Goal: Task Accomplishment & Management: Manage account settings

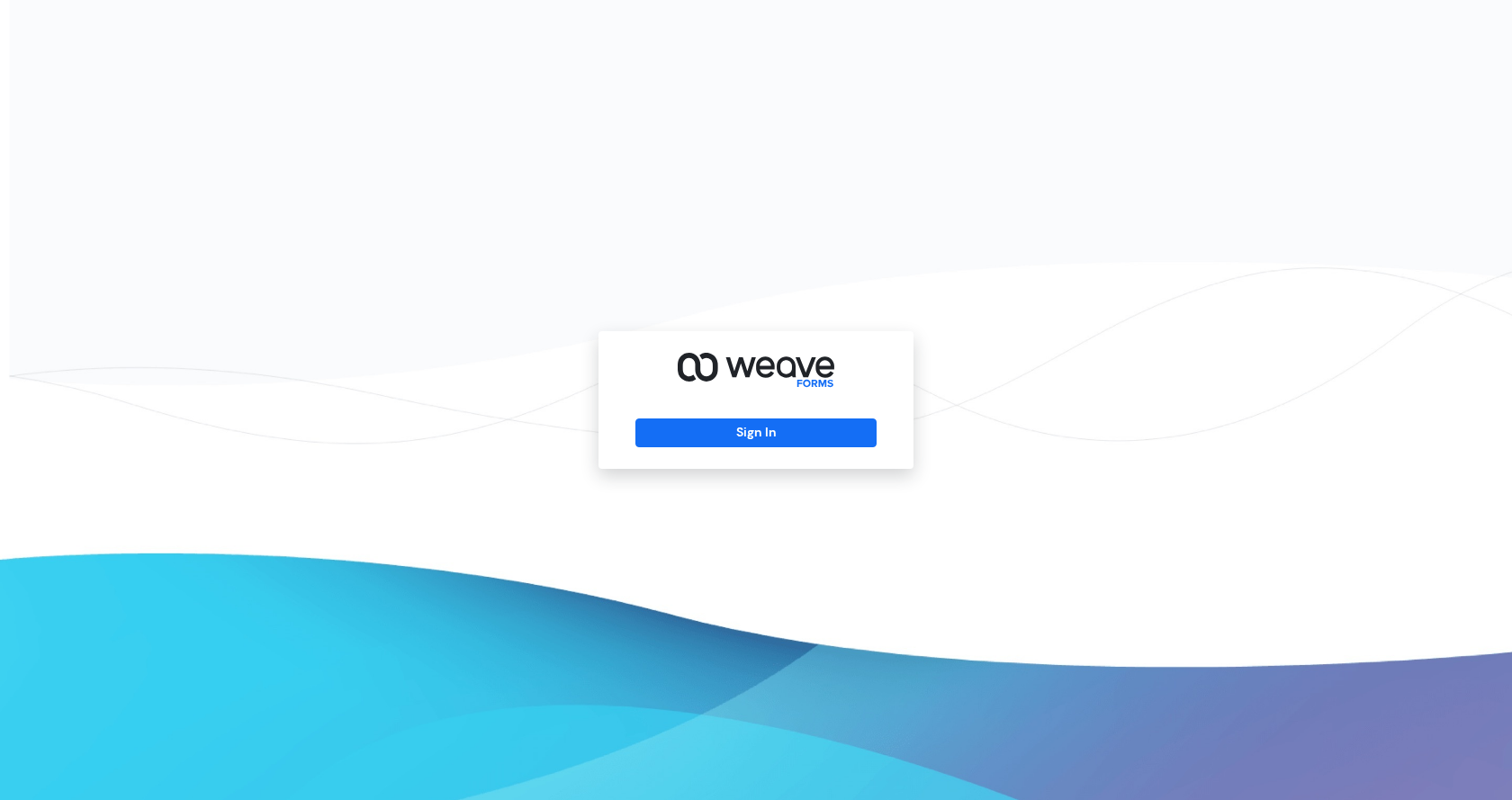
click at [758, 450] on div "Sign In" at bounding box center [756, 400] width 315 height 138
click at [758, 440] on button "Sign In" at bounding box center [755, 433] width 241 height 29
